Goal: Transaction & Acquisition: Obtain resource

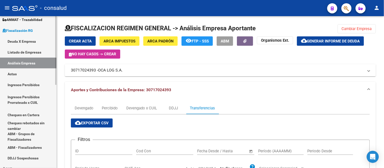
click at [16, 74] on link "Actas" at bounding box center [28, 74] width 56 height 11
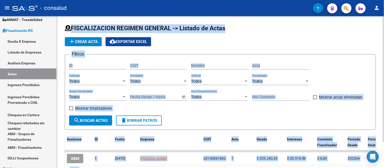
click at [259, 31] on h1 "FISCALIZACION REGIMEN GENERAL -> Listado de Actas" at bounding box center [220, 28] width 311 height 9
click at [155, 70] on div "CUIT" at bounding box center [158, 67] width 57 height 16
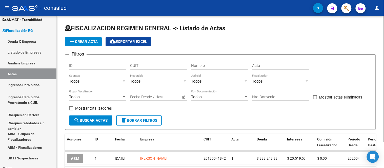
click at [81, 44] on span "add Crear Acta" at bounding box center [83, 41] width 29 height 5
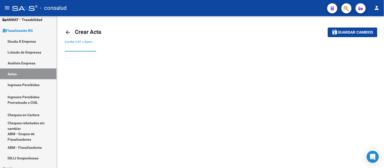
click at [74, 46] on input "Escriba CUIT o Razón Social para buscar" at bounding box center [80, 47] width 31 height 5
click at [14, 73] on link "Actas" at bounding box center [28, 74] width 56 height 11
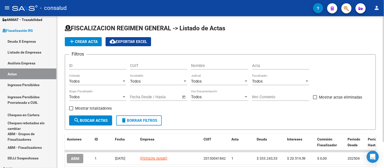
click at [82, 39] on span "add Crear Acta" at bounding box center [83, 41] width 29 height 5
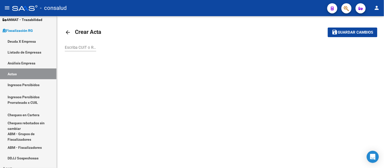
click at [68, 46] on input "Escriba CUIT o Razón Social para buscar" at bounding box center [80, 47] width 31 height 5
click at [79, 46] on input "Escriba CUIT o Razón Social para buscar" at bounding box center [80, 47] width 31 height 5
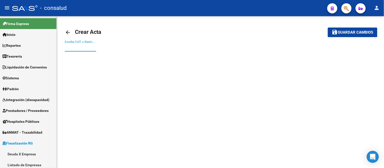
click at [80, 46] on input "Escriba CUIT o Razón Social para buscar" at bounding box center [80, 47] width 31 height 5
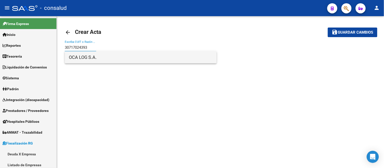
type input "30717024393"
click at [85, 55] on span "OCA LOG S.A." at bounding box center [141, 57] width 144 height 12
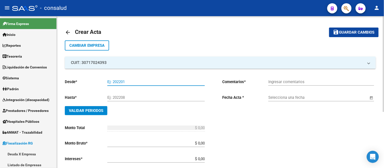
click at [117, 80] on input "Ej: 202201" at bounding box center [155, 82] width 97 height 5
type input "202504"
click at [115, 94] on div "Ej: 202208" at bounding box center [155, 96] width 97 height 11
type input "202505"
click at [294, 80] on input "Ingresar comentarios" at bounding box center [321, 82] width 106 height 5
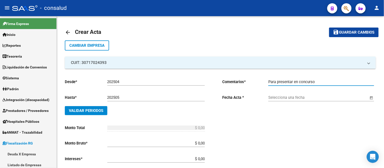
type input "Para presentar en concurso"
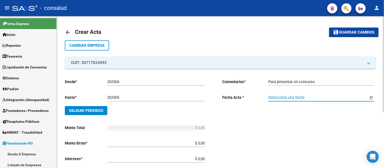
click at [325, 93] on div "Selecciona una fecha" at bounding box center [318, 96] width 100 height 11
click at [371, 98] on span "Open calendar" at bounding box center [371, 98] width 12 height 12
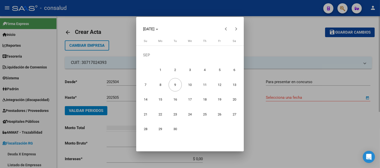
drag, startPoint x: 189, startPoint y: 85, endPoint x: 199, endPoint y: 89, distance: 10.9
click at [189, 82] on span "10" at bounding box center [189, 84] width 13 height 13
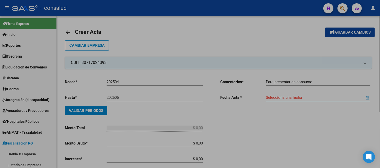
type input "[DATE]"
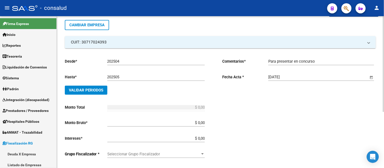
scroll to position [28, 0]
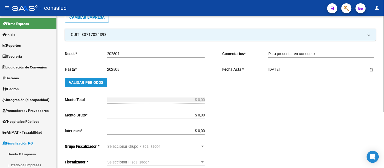
click at [89, 82] on span "Validar Periodos" at bounding box center [86, 82] width 34 height 5
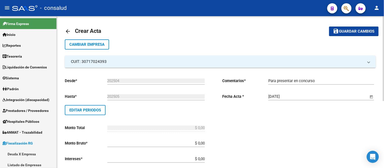
scroll to position [0, 0]
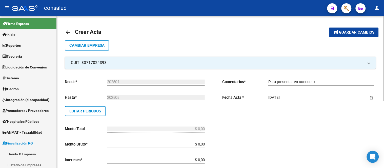
click at [75, 127] on p "Monto Total" at bounding box center [86, 129] width 42 height 6
click at [143, 125] on div "$ 0,00 Ingresar el monto total" at bounding box center [155, 127] width 97 height 11
click at [160, 145] on input "$ 0,00" at bounding box center [155, 144] width 97 height 5
type input "$ 1.261.116,01"
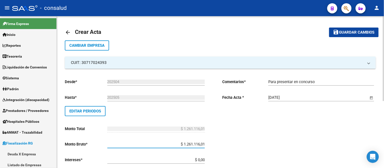
click at [189, 160] on input "$ 0,00" at bounding box center [155, 160] width 97 height 5
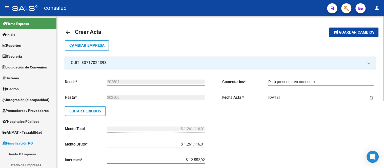
type input "$ 125.529,24"
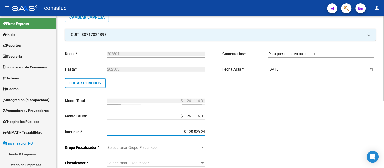
type input "$ 1.386.645,25"
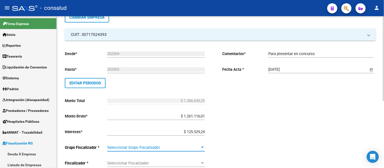
click at [202, 146] on div at bounding box center [202, 148] width 5 height 4
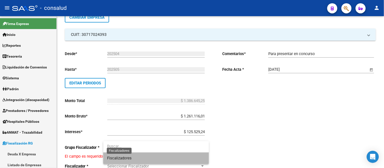
click at [127, 158] on span "Fiscalizadores" at bounding box center [119, 158] width 25 height 5
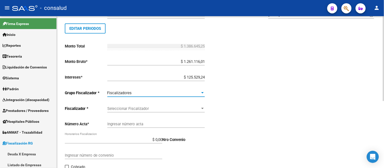
scroll to position [84, 0]
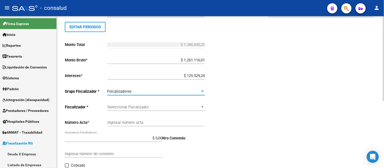
click at [132, 107] on span "Seleccionar Fiscalizador" at bounding box center [153, 107] width 93 height 5
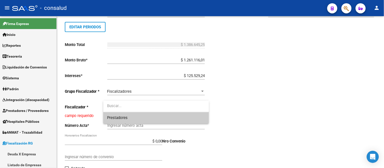
click at [116, 107] on input "dropdown search" at bounding box center [156, 105] width 106 height 11
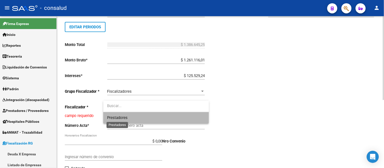
drag, startPoint x: 122, startPoint y: 118, endPoint x: 133, endPoint y: 107, distance: 14.9
click at [122, 118] on span "Prestadores" at bounding box center [117, 118] width 20 height 5
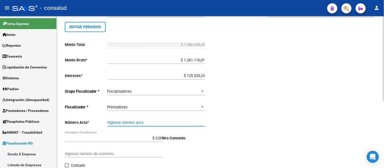
drag, startPoint x: 119, startPoint y: 123, endPoint x: 156, endPoint y: 114, distance: 38.5
click at [119, 123] on input "Ingresar número acta" at bounding box center [155, 122] width 97 height 5
type input "0"
type input "2"
click at [93, 138] on input "$ 0,00" at bounding box center [113, 138] width 97 height 5
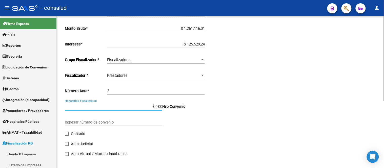
scroll to position [121, 0]
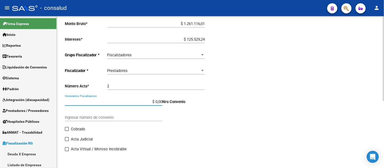
drag, startPoint x: 65, startPoint y: 138, endPoint x: 71, endPoint y: 137, distance: 5.8
click at [66, 138] on span at bounding box center [67, 139] width 4 height 4
click at [67, 141] on input "Acta Judicial" at bounding box center [67, 141] width 0 height 0
checkbox input "true"
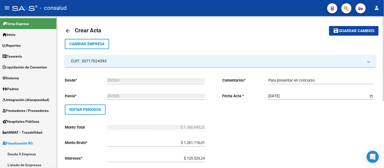
scroll to position [0, 0]
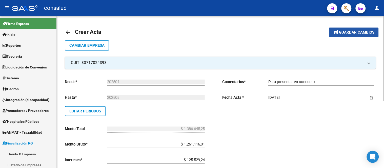
click at [347, 31] on span "Guardar cambios" at bounding box center [356, 32] width 35 height 5
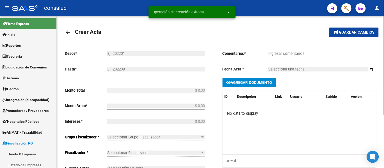
type input "202504"
type input "202505"
type input "$ 1.386.645,25"
type input "$ 1.261.116,01"
type input "$ 125.529,24"
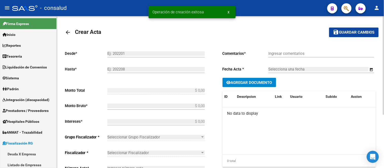
type input "2"
checkbox input "true"
type input "Para presentar en concurso"
type input "[DATE]"
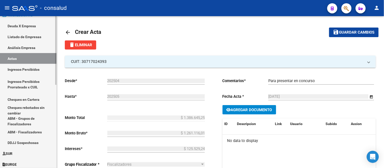
scroll to position [140, 0]
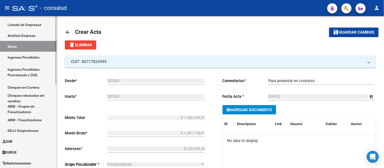
click at [24, 120] on link "ABM - Fiscalizadores" at bounding box center [28, 120] width 56 height 11
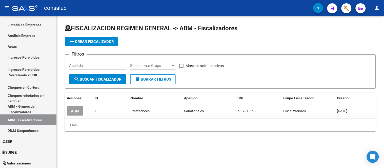
click at [79, 66] on input "Apellido" at bounding box center [97, 65] width 57 height 5
type input "[PERSON_NAME]"
click at [175, 65] on div at bounding box center [173, 66] width 5 height 4
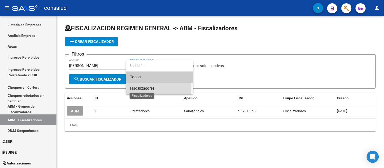
drag, startPoint x: 140, startPoint y: 88, endPoint x: 171, endPoint y: 79, distance: 32.4
click at [140, 87] on span "Fiscalizadores" at bounding box center [142, 88] width 25 height 5
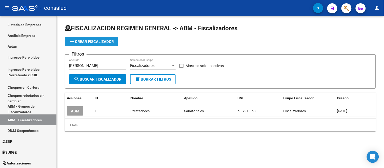
click at [98, 40] on span "add Crear Fiscalizador" at bounding box center [91, 41] width 45 height 5
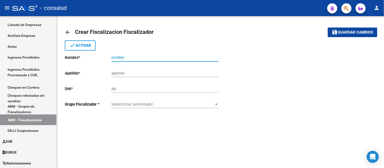
drag, startPoint x: 126, startPoint y: 56, endPoint x: 131, endPoint y: 54, distance: 4.9
click at [127, 56] on input "nombre" at bounding box center [164, 57] width 107 height 5
type input "[PERSON_NAME]"
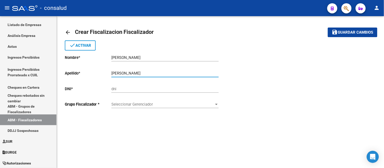
type input "[PERSON_NAME]"
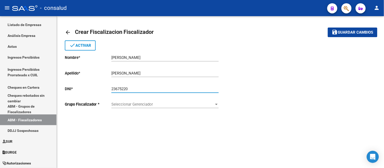
type input "23675220"
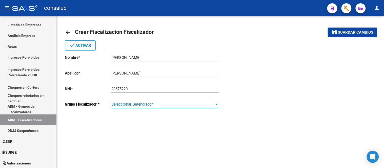
click at [141, 105] on span "Seleccionar Gerenciador" at bounding box center [162, 104] width 103 height 5
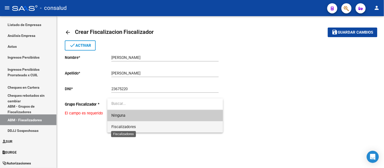
click at [126, 126] on span "Fiscalizadores" at bounding box center [123, 127] width 25 height 5
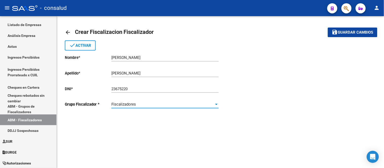
click at [82, 46] on span "done Activar" at bounding box center [80, 45] width 22 height 5
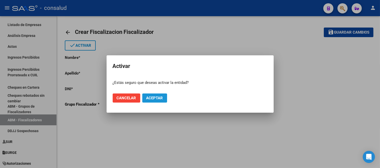
click at [158, 96] on span "Aceptar" at bounding box center [154, 98] width 17 height 5
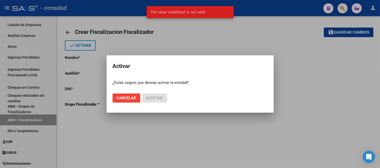
click at [122, 96] on span "Cancelar" at bounding box center [126, 98] width 19 height 5
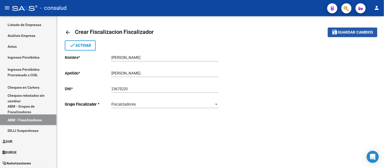
click at [358, 31] on span "Guardar cambios" at bounding box center [355, 32] width 35 height 5
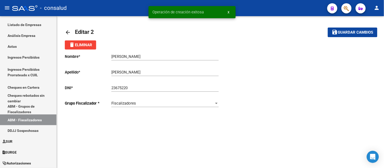
click at [68, 32] on mat-icon "arrow_back" at bounding box center [68, 32] width 6 height 6
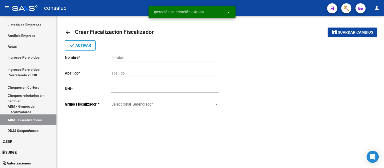
click at [67, 32] on mat-icon "arrow_back" at bounding box center [68, 32] width 6 height 6
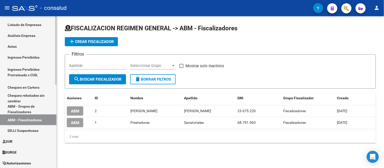
drag, startPoint x: 11, startPoint y: 46, endPoint x: 40, endPoint y: 39, distance: 29.3
click at [11, 46] on link "Actas" at bounding box center [28, 46] width 56 height 11
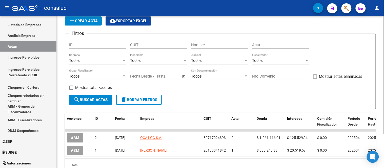
scroll to position [44, 0]
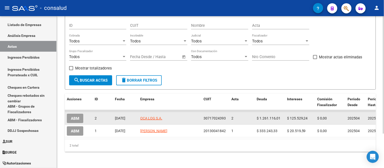
click at [74, 116] on span "ABM" at bounding box center [75, 118] width 8 height 5
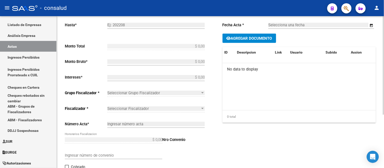
type input "202504"
type input "202505"
type input "$ 1.386.645,25"
type input "$ 1.261.116,01"
type input "$ 125.529,24"
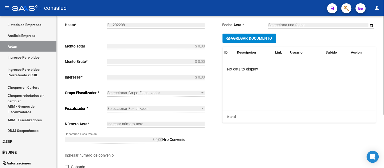
type input "2"
checkbox input "true"
type input "Para presentar en concurso"
type input "[DATE]"
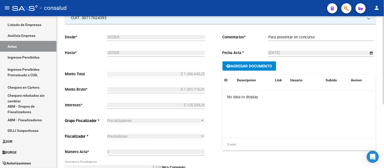
scroll to position [56, 0]
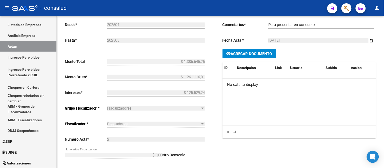
click at [125, 109] on span "Fiscalizadores" at bounding box center [119, 108] width 25 height 5
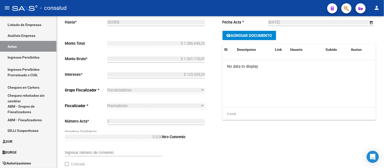
scroll to position [110, 0]
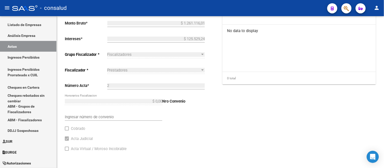
click at [138, 56] on div "Fiscalizadores" at bounding box center [153, 54] width 93 height 5
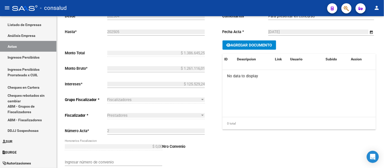
scroll to position [0, 0]
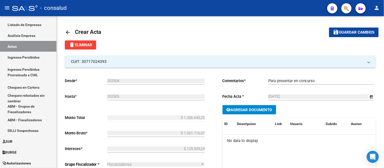
click at [74, 30] on link "arrow_back" at bounding box center [70, 32] width 10 height 12
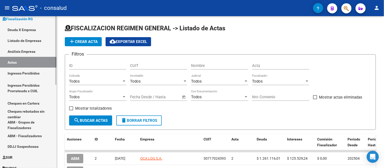
scroll to position [112, 0]
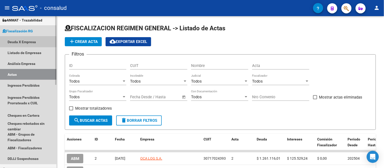
drag, startPoint x: 29, startPoint y: 40, endPoint x: 38, endPoint y: 46, distance: 11.2
click at [29, 40] on link "Deuda X Empresa" at bounding box center [28, 41] width 56 height 11
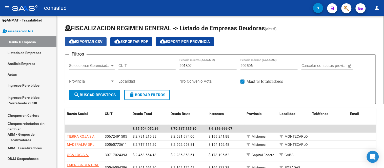
click at [86, 41] on span "cloud_download Exportar CSV" at bounding box center [86, 41] width 34 height 5
click at [136, 65] on input "CUIT" at bounding box center [146, 65] width 57 height 5
type input "20-05078726-6"
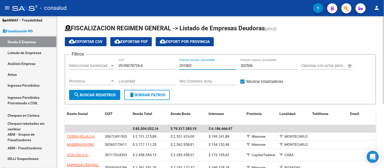
drag, startPoint x: 199, startPoint y: 66, endPoint x: 144, endPoint y: 57, distance: 55.6
click at [144, 57] on form "Filtros Seleccionar Gerenciador Seleccionar Gerenciador 20-05078726-6 CUIT 2018…" at bounding box center [220, 79] width 311 height 50
type input "202501"
type input "202503"
click at [201, 67] on input "202501" at bounding box center [207, 65] width 57 height 5
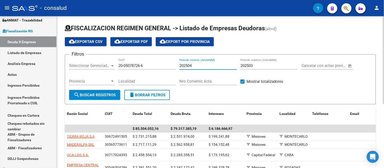
type input "202504"
type input "202506"
click at [211, 67] on input "202504" at bounding box center [207, 65] width 57 height 5
type input "202504"
click at [82, 93] on span "search Buscar Registros" at bounding box center [95, 95] width 42 height 5
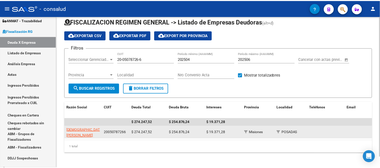
scroll to position [12, 0]
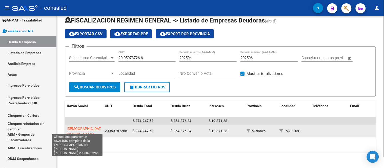
click at [77, 127] on span "[DEMOGRAPHIC_DATA] [PERSON_NAME]" at bounding box center [85, 132] width 37 height 10
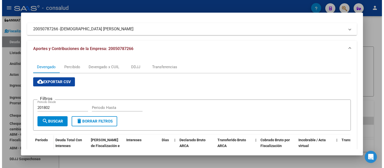
scroll to position [0, 0]
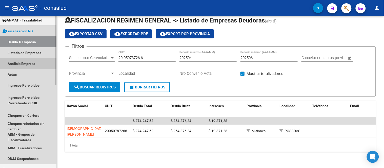
click at [18, 62] on link "Análisis Empresa" at bounding box center [28, 63] width 56 height 11
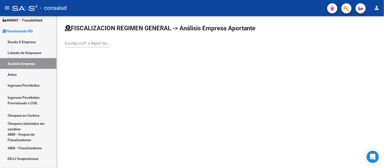
click at [74, 41] on input "Escriba CUIT o Razón Social para buscar" at bounding box center [88, 43] width 46 height 5
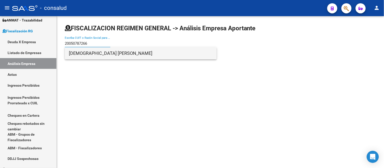
type input "20050787266"
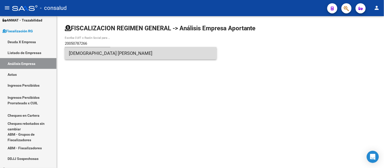
click at [83, 54] on span "[DEMOGRAPHIC_DATA] [PERSON_NAME]" at bounding box center [141, 53] width 144 height 12
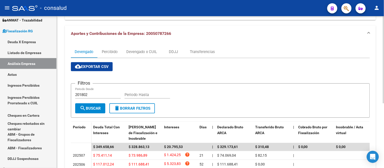
scroll to position [56, 0]
drag, startPoint x: 89, startPoint y: 95, endPoint x: 36, endPoint y: 94, distance: 53.4
click at [36, 94] on mat-sidenav-container "Firma Express Inicio Instructivos Contacto OS Reportes Tablero de Control Ingre…" at bounding box center [192, 92] width 384 height 152
type input "202504"
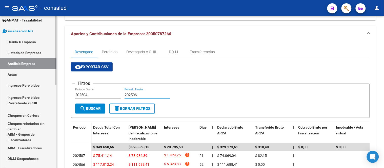
type input "202506"
click at [94, 108] on span "search Buscar" at bounding box center [90, 108] width 21 height 5
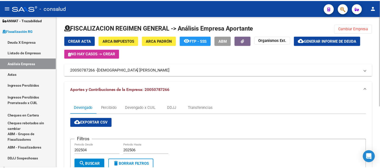
scroll to position [0, 0]
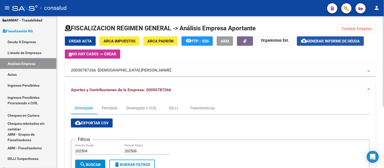
click at [337, 41] on span "Generar informe de deuda" at bounding box center [333, 41] width 53 height 5
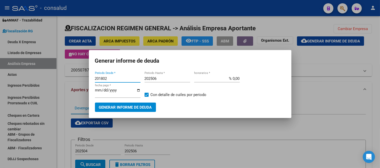
drag, startPoint x: 71, startPoint y: 79, endPoint x: 62, endPoint y: 77, distance: 9.2
click at [62, 77] on div "Generar informe de deuda 201802 Periodo Desde * 202506 Periodo Hasta * % 0,00 h…" at bounding box center [190, 84] width 380 height 168
type input "202504"
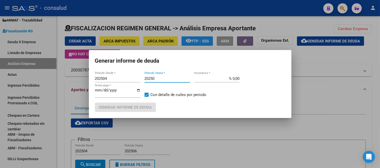
type input "202506"
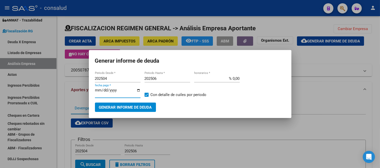
type input "[DATE]"
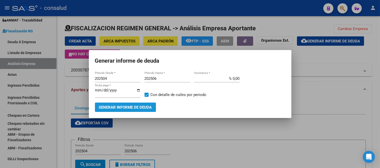
click at [120, 108] on span "Generar informe de deuda" at bounding box center [125, 107] width 53 height 5
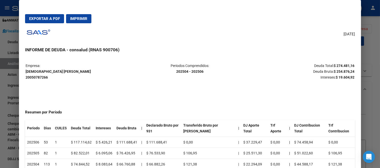
click at [45, 17] on span "Exportar a PDF" at bounding box center [44, 18] width 31 height 5
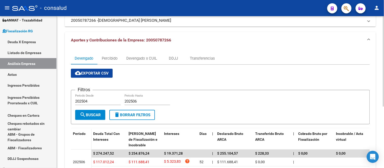
scroll to position [56, 0]
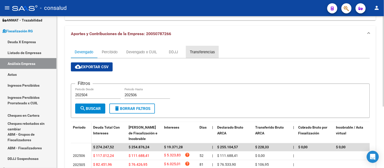
click at [200, 53] on div "Transferencias" at bounding box center [202, 52] width 25 height 6
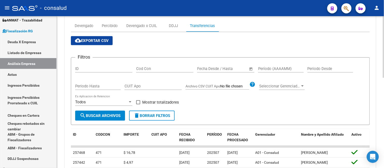
scroll to position [28, 0]
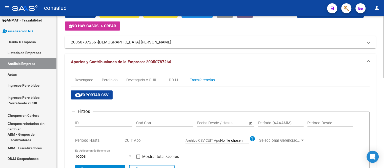
click at [98, 95] on span "cloud_download Exportar CSV" at bounding box center [92, 95] width 34 height 5
